Goal: Check status

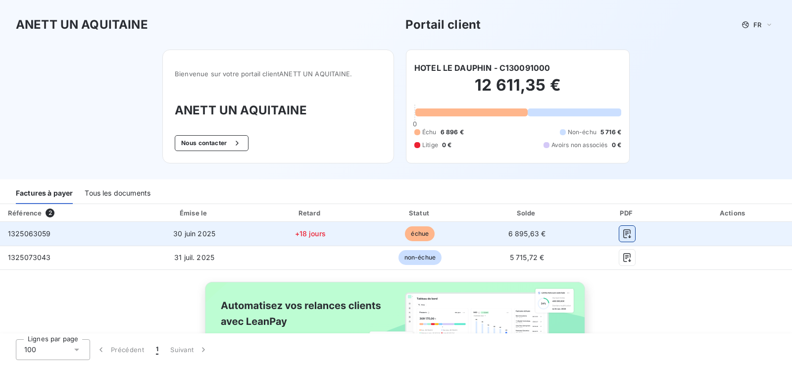
click at [622, 234] on icon "button" at bounding box center [627, 234] width 10 height 10
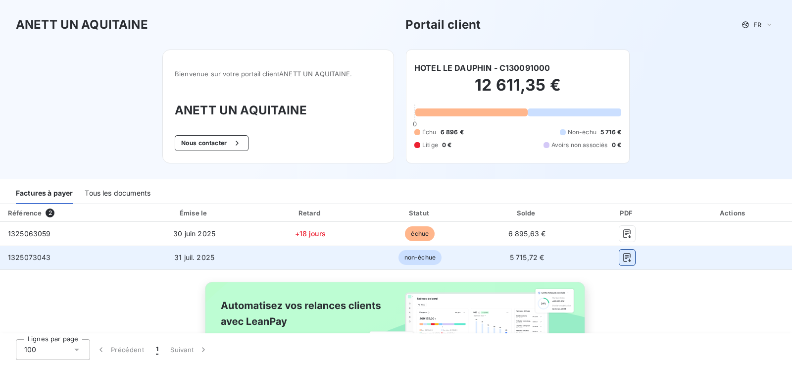
click at [622, 256] on icon "button" at bounding box center [627, 257] width 10 height 10
